Goal: Information Seeking & Learning: Learn about a topic

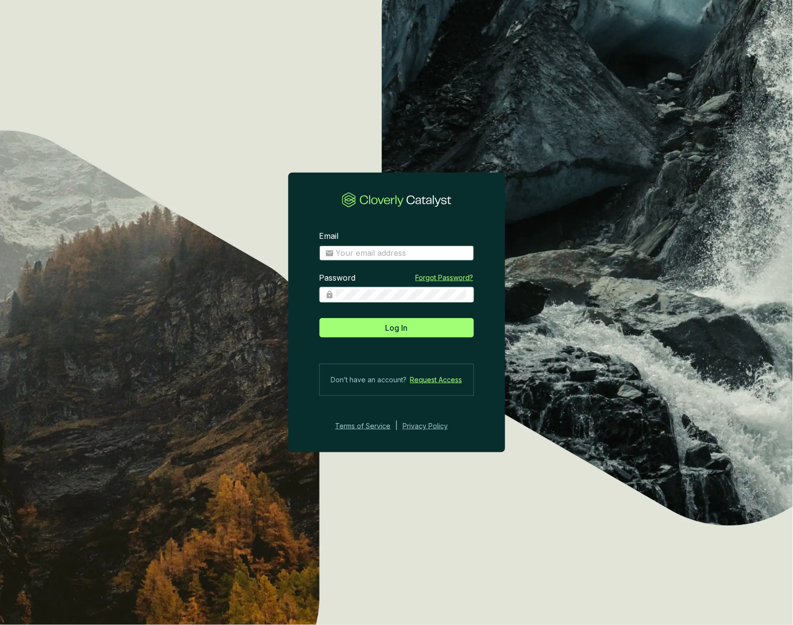
type input "[EMAIL_ADDRESS][DOMAIN_NAME]"
click at [403, 330] on span "Log In" at bounding box center [397, 328] width 22 height 12
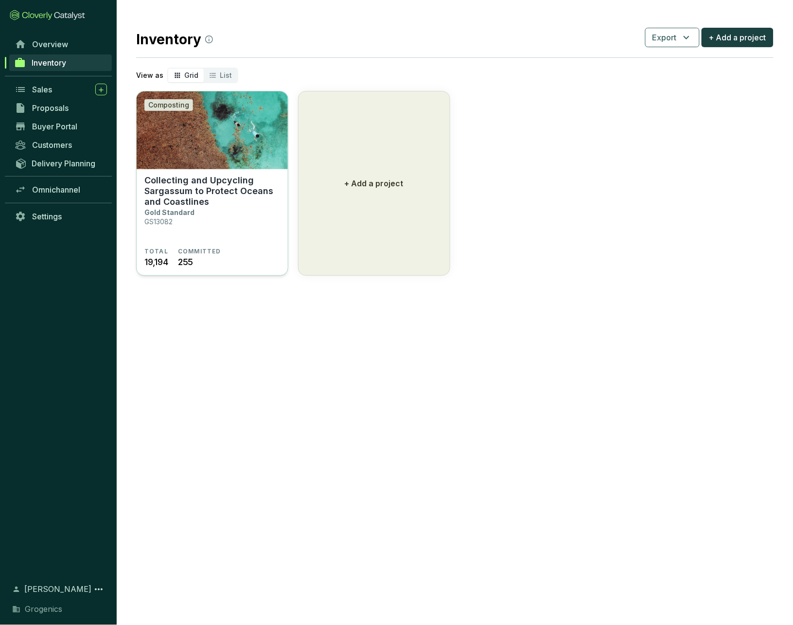
click at [205, 169] on img at bounding box center [212, 130] width 151 height 78
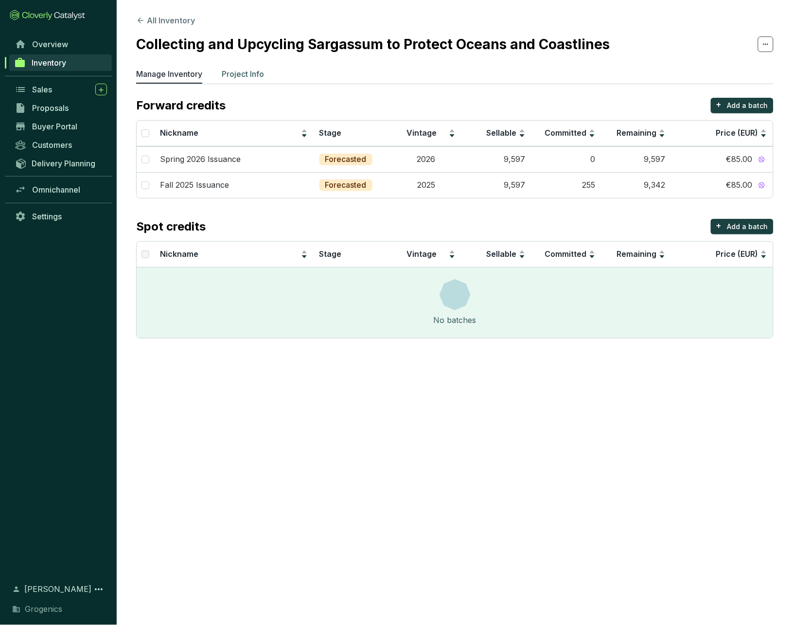
click at [257, 75] on p "Project Info" at bounding box center [243, 74] width 42 height 12
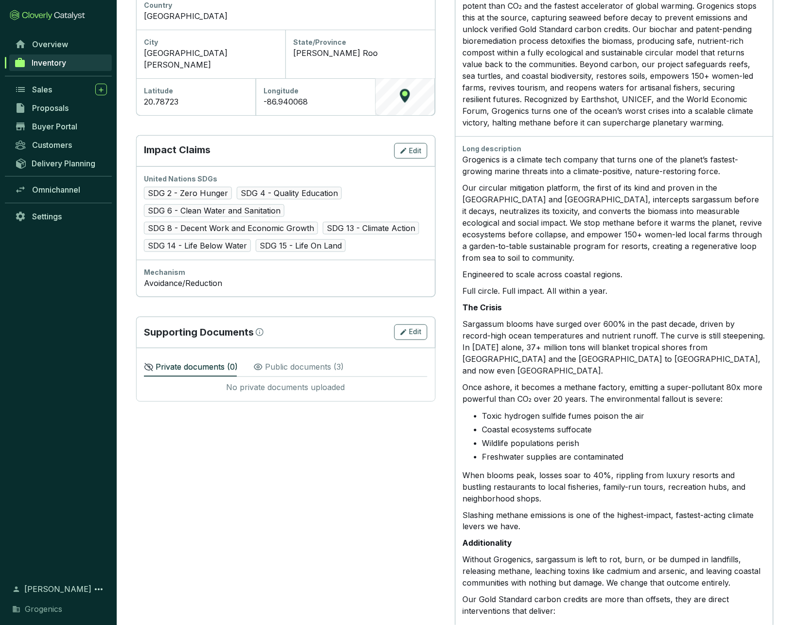
scroll to position [362, 0]
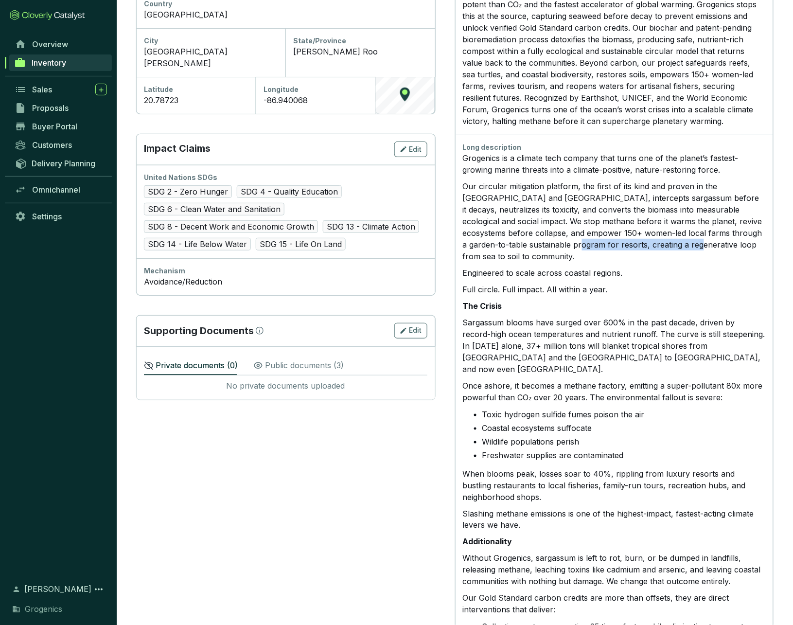
drag, startPoint x: 539, startPoint y: 239, endPoint x: 662, endPoint y: 239, distance: 122.6
click at [662, 239] on p "Our circular mitigation platform, the first of its kind and proven in the Carib…" at bounding box center [614, 221] width 303 height 82
copy p "creating a regenerative loop from"
